Goal: Information Seeking & Learning: Learn about a topic

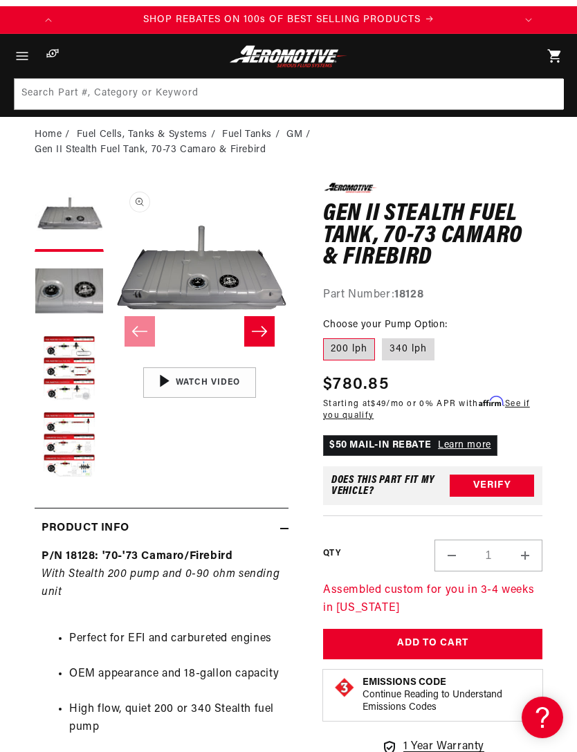
scroll to position [25, 0]
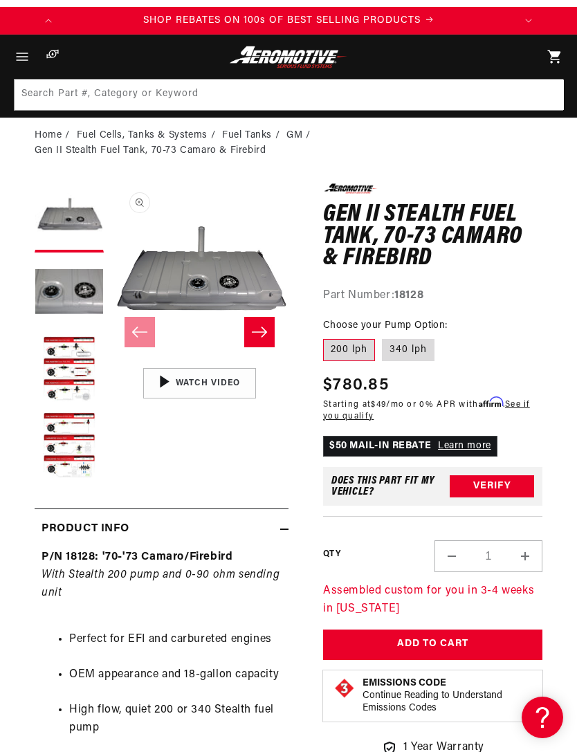
click at [64, 370] on button "Load image 3 in gallery view" at bounding box center [69, 370] width 69 height 69
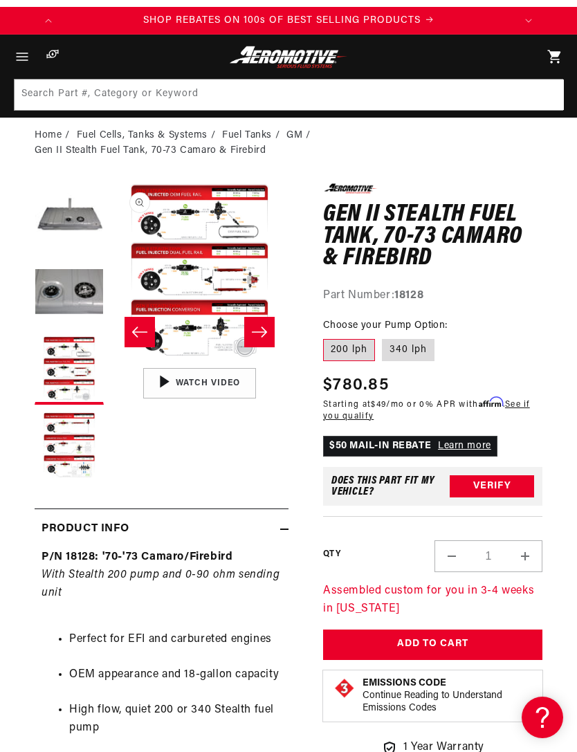
scroll to position [0, 0]
click at [111, 361] on button "Open media 3 in modal" at bounding box center [111, 361] width 0 height 0
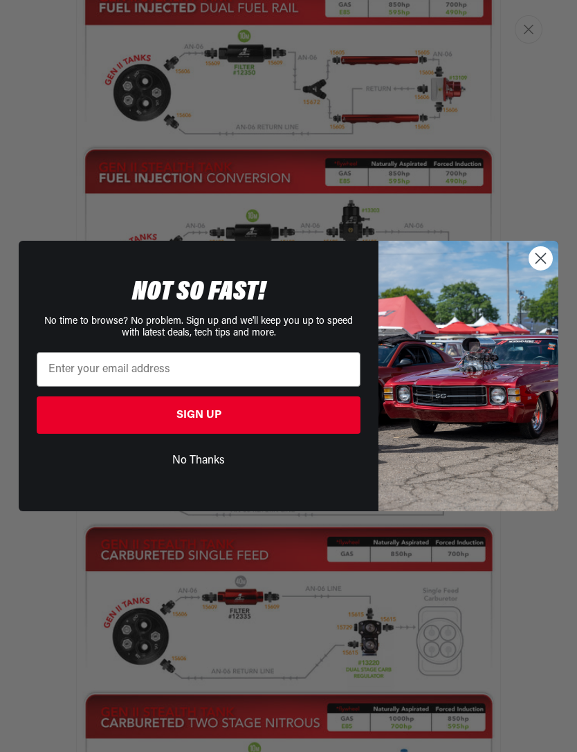
scroll to position [0, 1358]
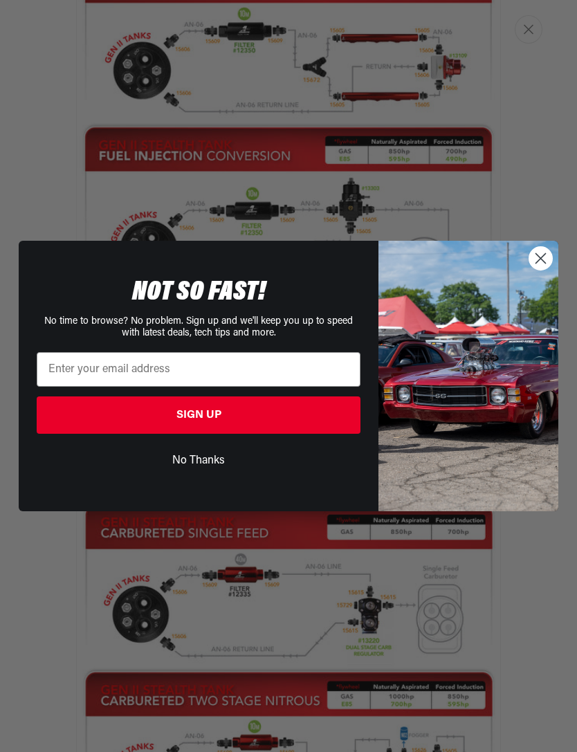
click at [536, 263] on circle "Close dialog" at bounding box center [541, 258] width 23 height 23
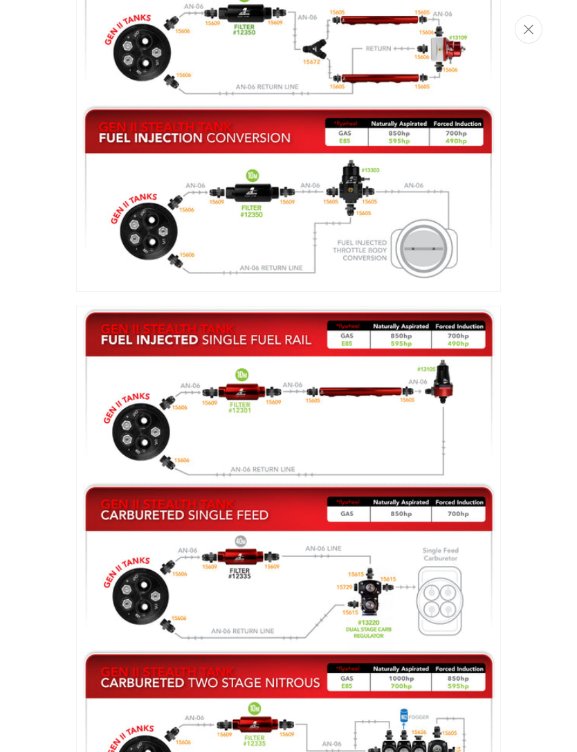
click at [535, 274] on circle "Close dialog" at bounding box center [541, 285] width 23 height 23
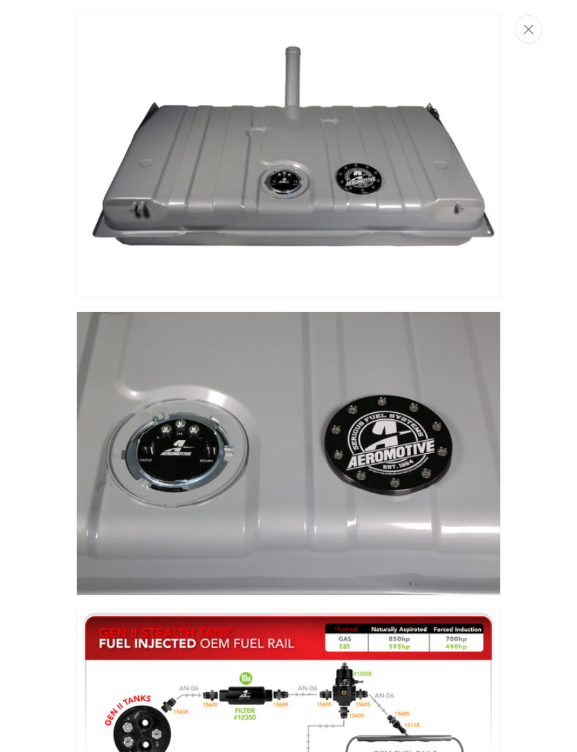
scroll to position [-1, 0]
click at [534, 24] on button "Close" at bounding box center [529, 29] width 28 height 28
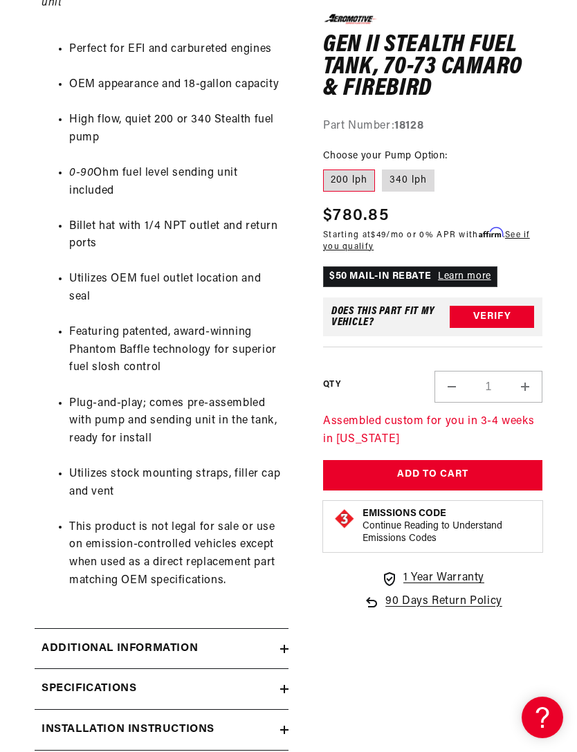
scroll to position [677, 0]
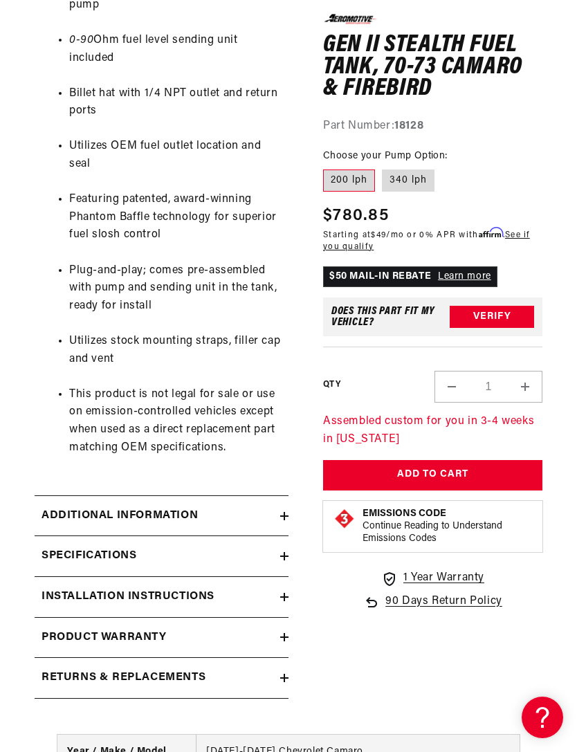
click at [283, 516] on icon at bounding box center [284, 516] width 8 height 0
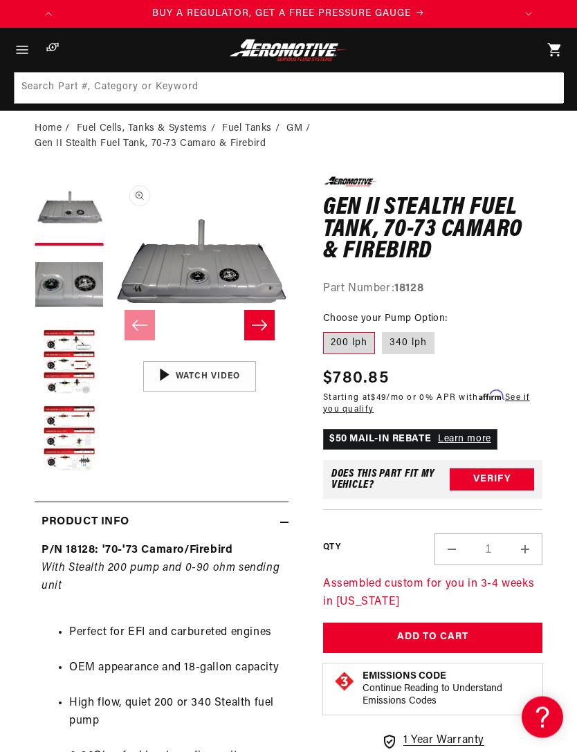
click at [262, 319] on icon "Slide right" at bounding box center [259, 326] width 17 height 14
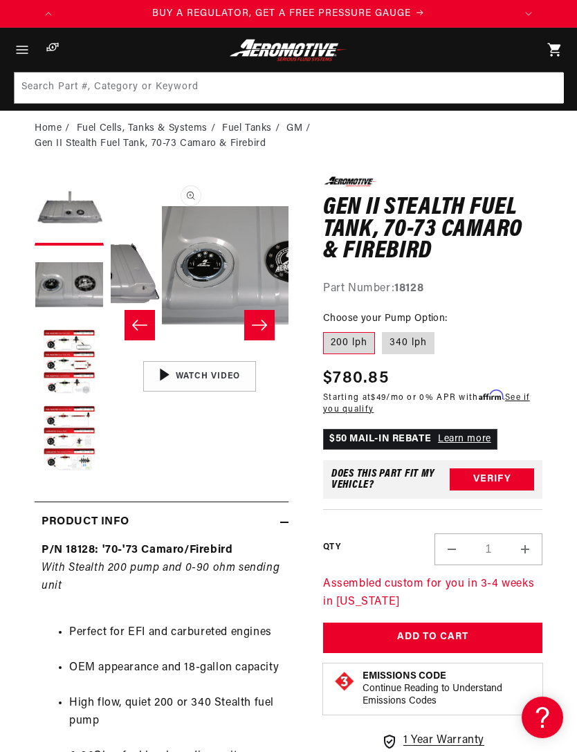
scroll to position [0, 178]
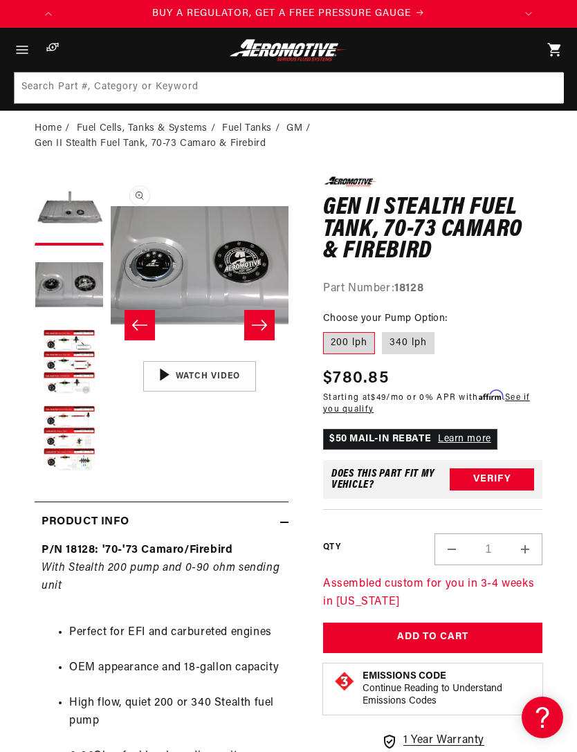
click at [264, 320] on icon "Slide right" at bounding box center [259, 325] width 17 height 14
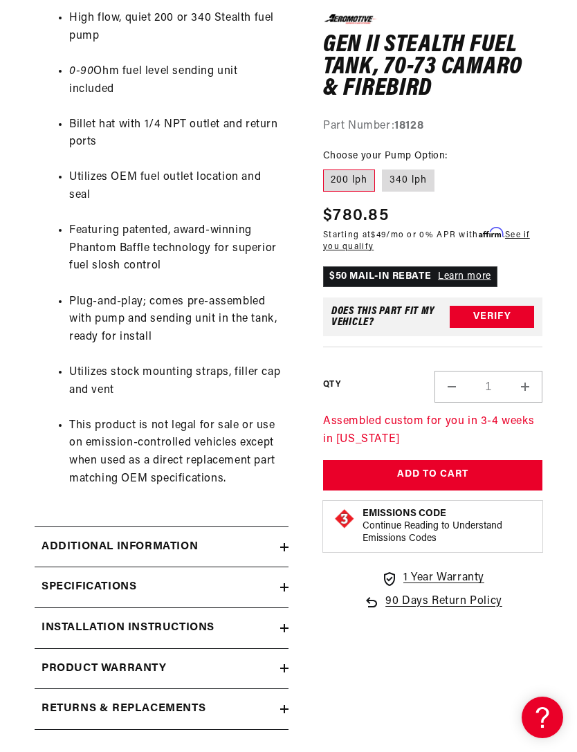
scroll to position [0, 453]
click at [287, 527] on summary "Additional information" at bounding box center [162, 547] width 254 height 40
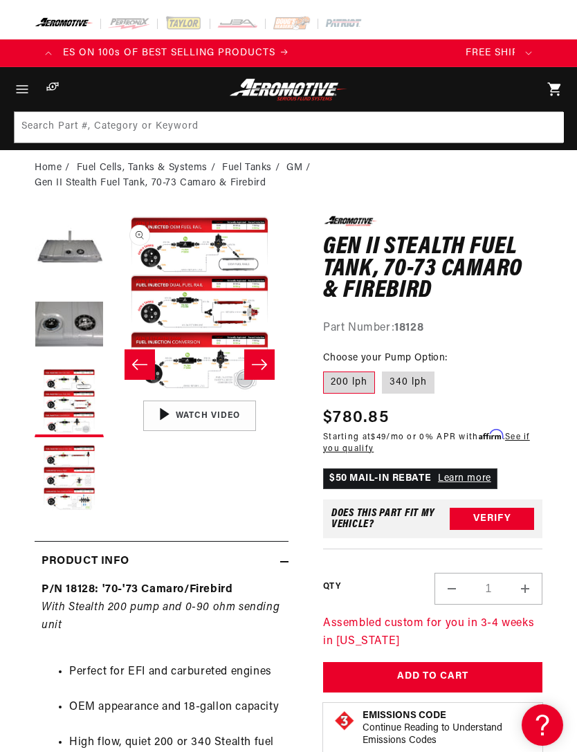
scroll to position [0, 1358]
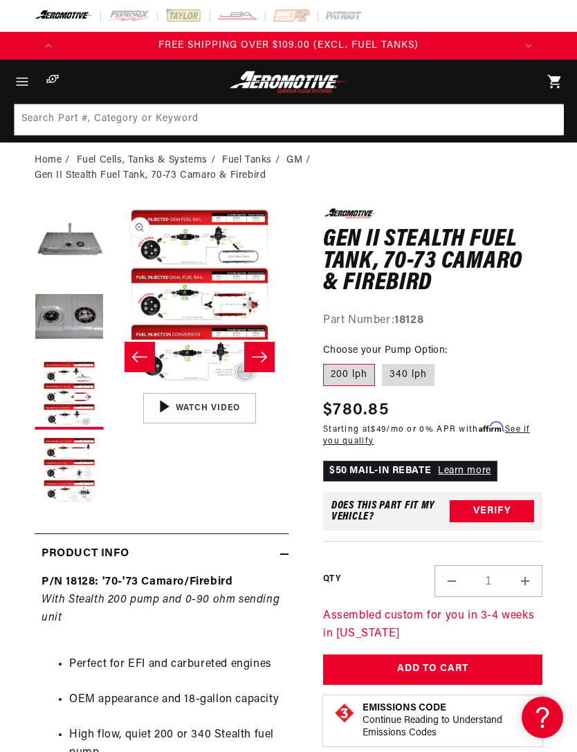
click at [31, 81] on span "Menu" at bounding box center [22, 82] width 30 height 44
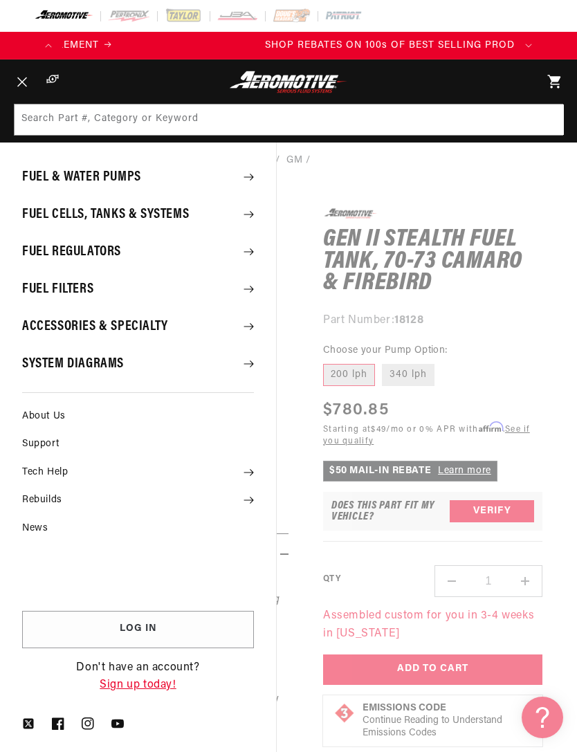
scroll to position [0, 905]
click at [116, 369] on summary "System Diagrams" at bounding box center [138, 364] width 276 height 36
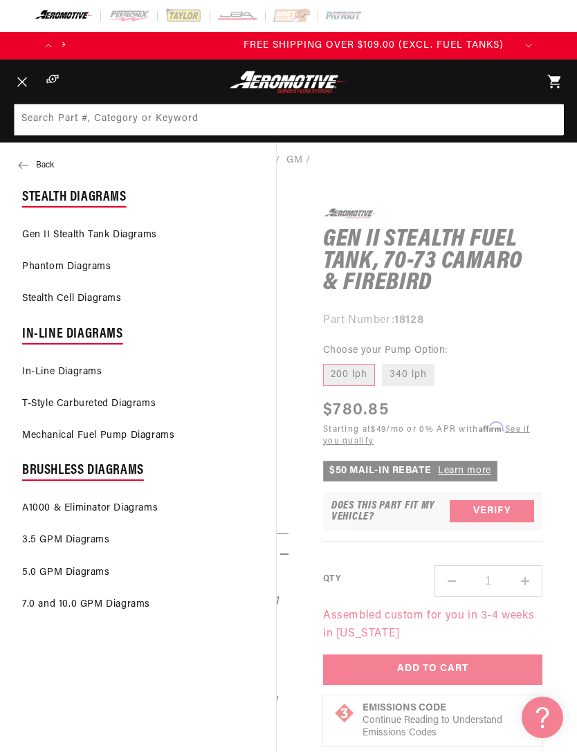
scroll to position [0, 1358]
click at [30, 167] on button "Back" at bounding box center [138, 166] width 276 height 28
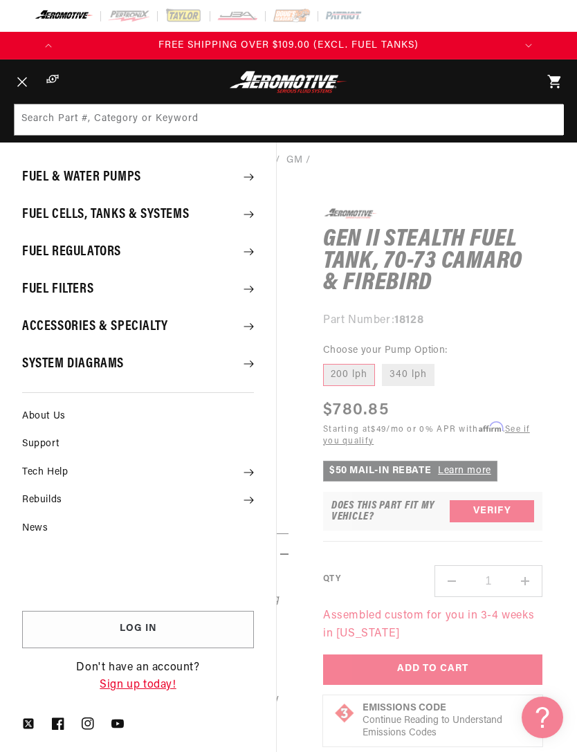
click at [155, 323] on summary "Accessories & Specialty" at bounding box center [138, 327] width 276 height 36
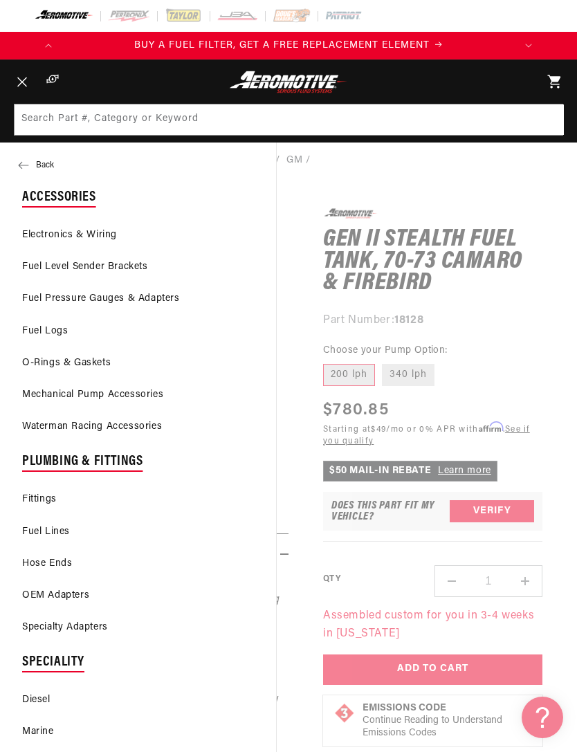
scroll to position [0, 0]
